Goal: Task Accomplishment & Management: Use online tool/utility

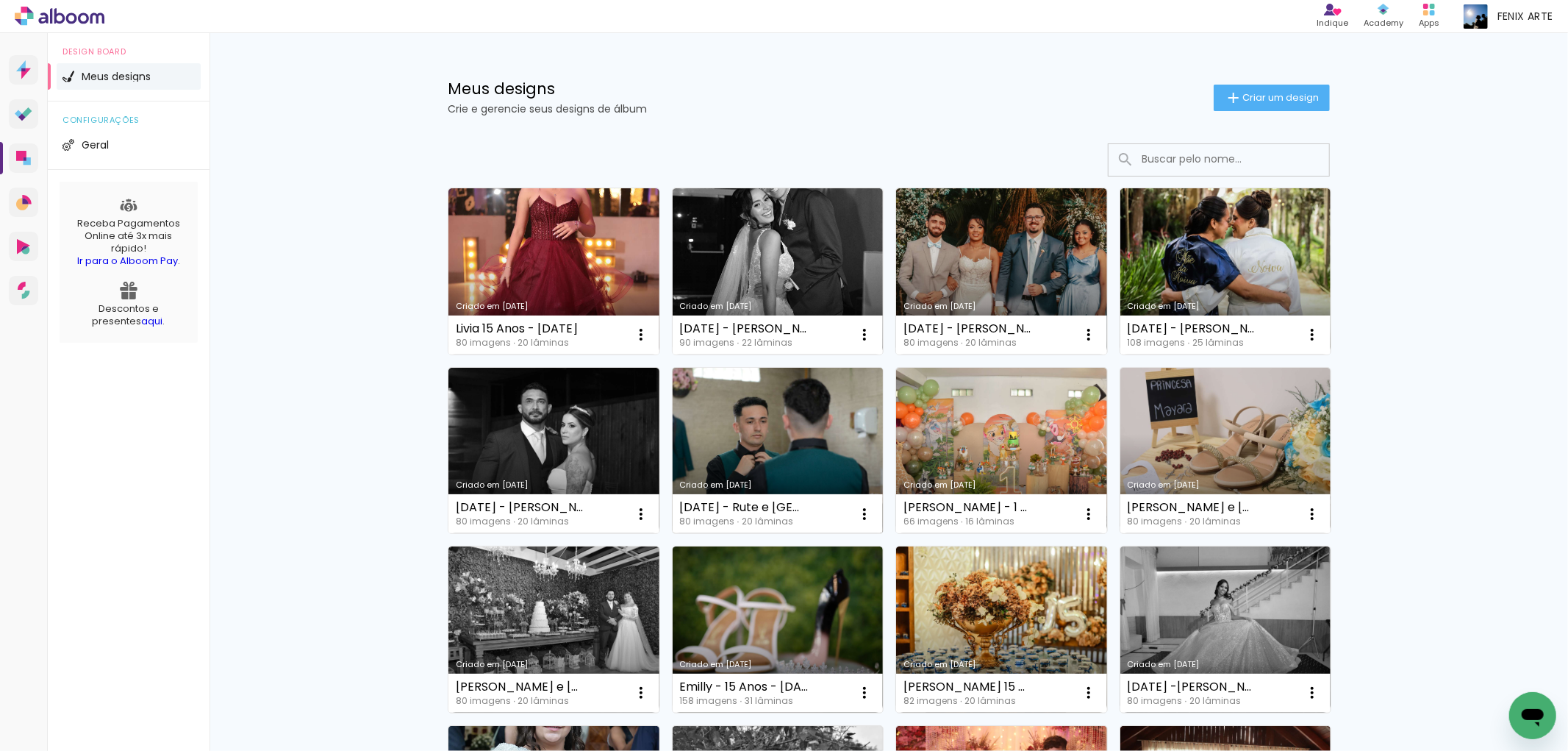
click at [776, 438] on link "Criado em [DATE]" at bounding box center [778, 450] width 211 height 166
